Goal: Find specific page/section: Find specific page/section

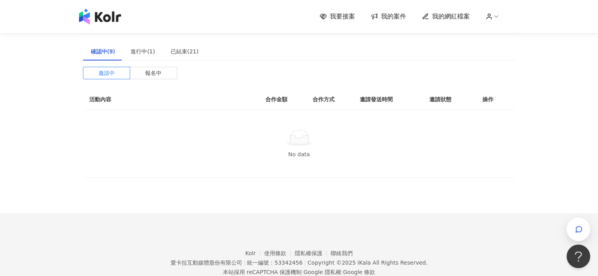
click at [354, 20] on span "我要接案" at bounding box center [342, 16] width 25 height 9
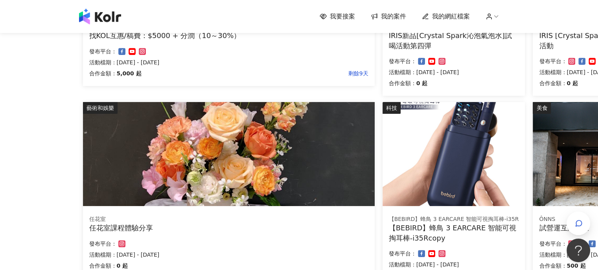
scroll to position [275, 0]
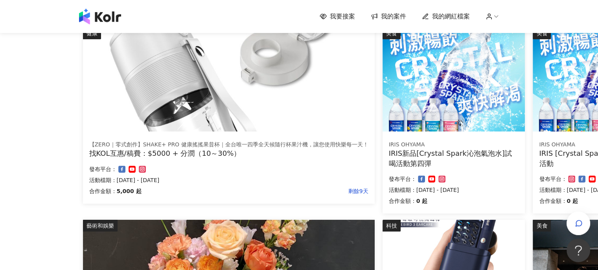
click at [400, 18] on span "我的案件" at bounding box center [393, 16] width 25 height 9
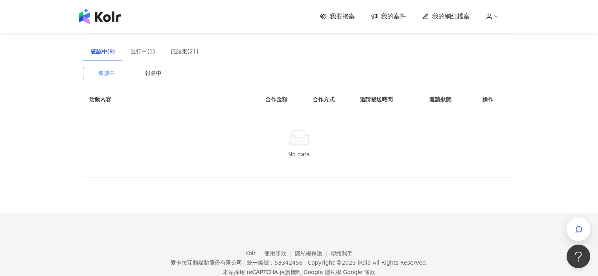
click at [111, 20] on img at bounding box center [100, 17] width 42 height 16
